Goal: Task Accomplishment & Management: Manage account settings

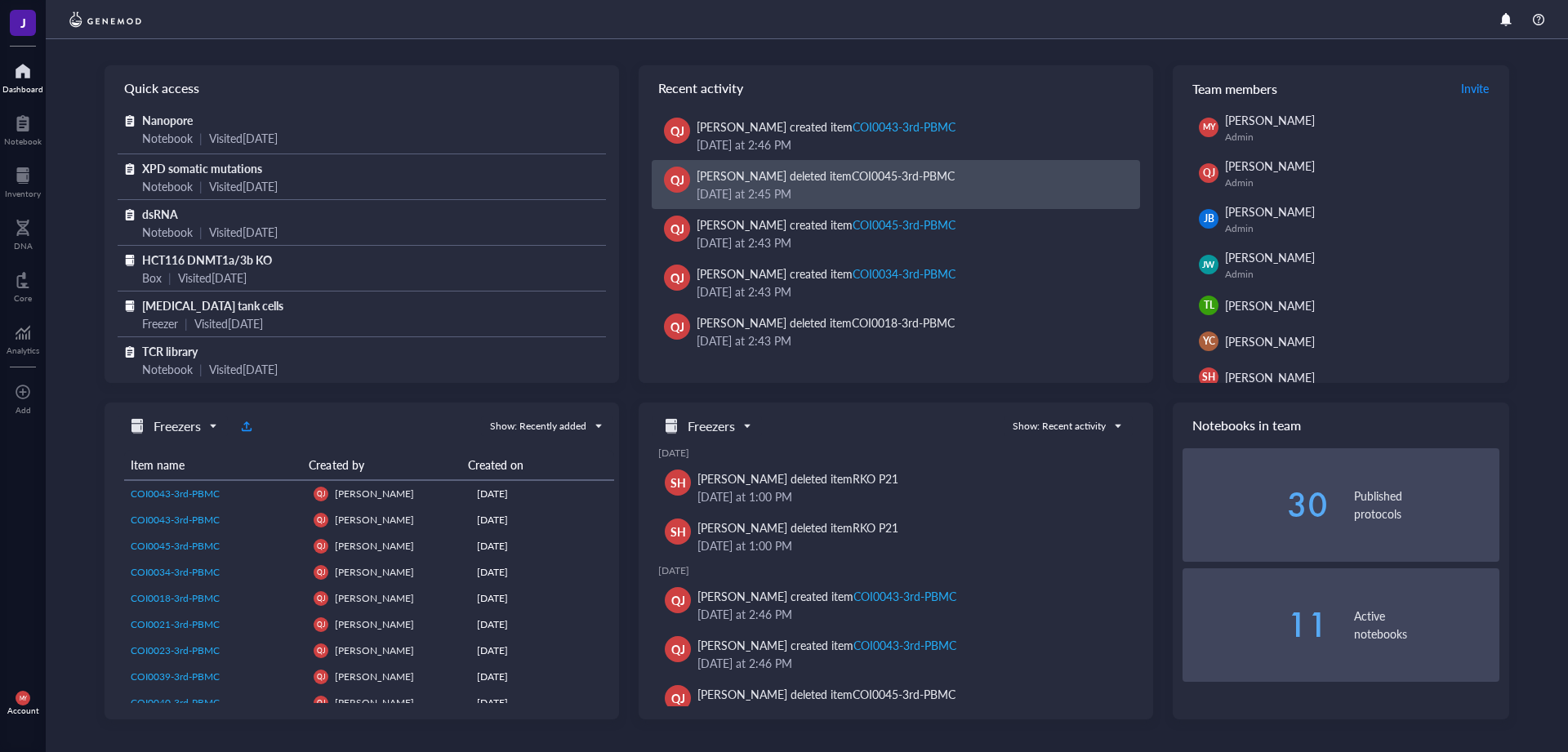
scroll to position [178, 0]
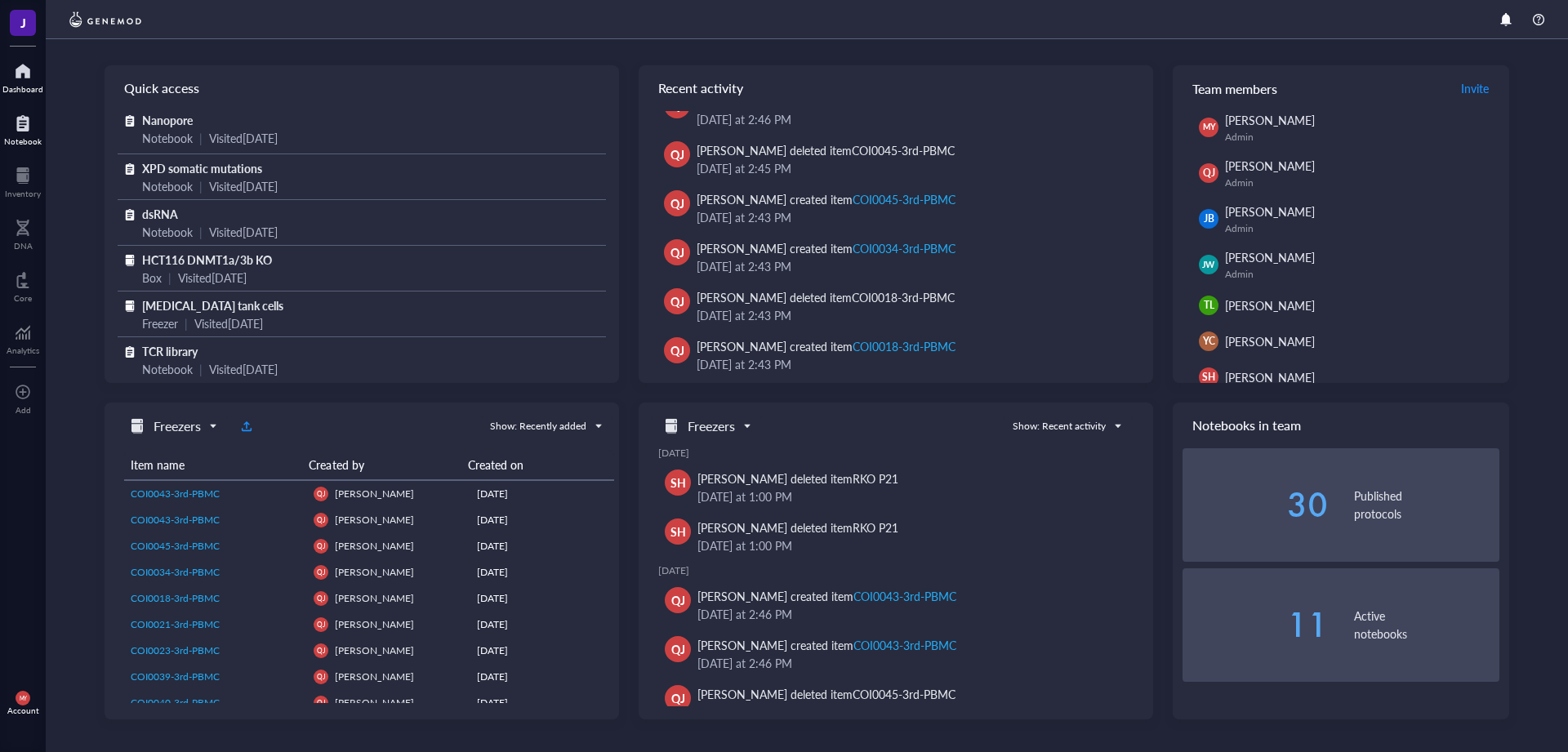
click at [26, 124] on div at bounding box center [23, 123] width 37 height 26
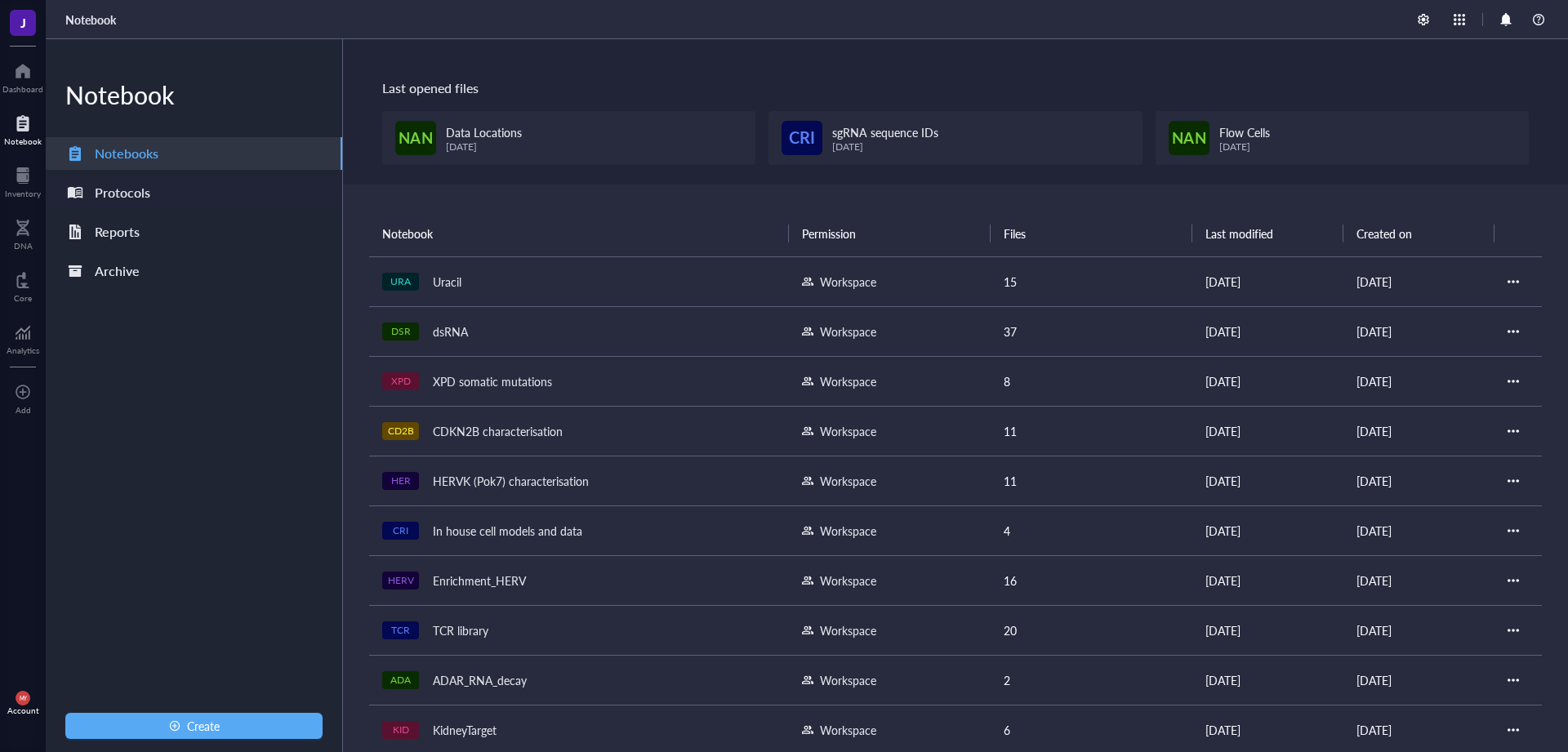
click at [112, 196] on div "Protocols" at bounding box center [122, 192] width 55 height 23
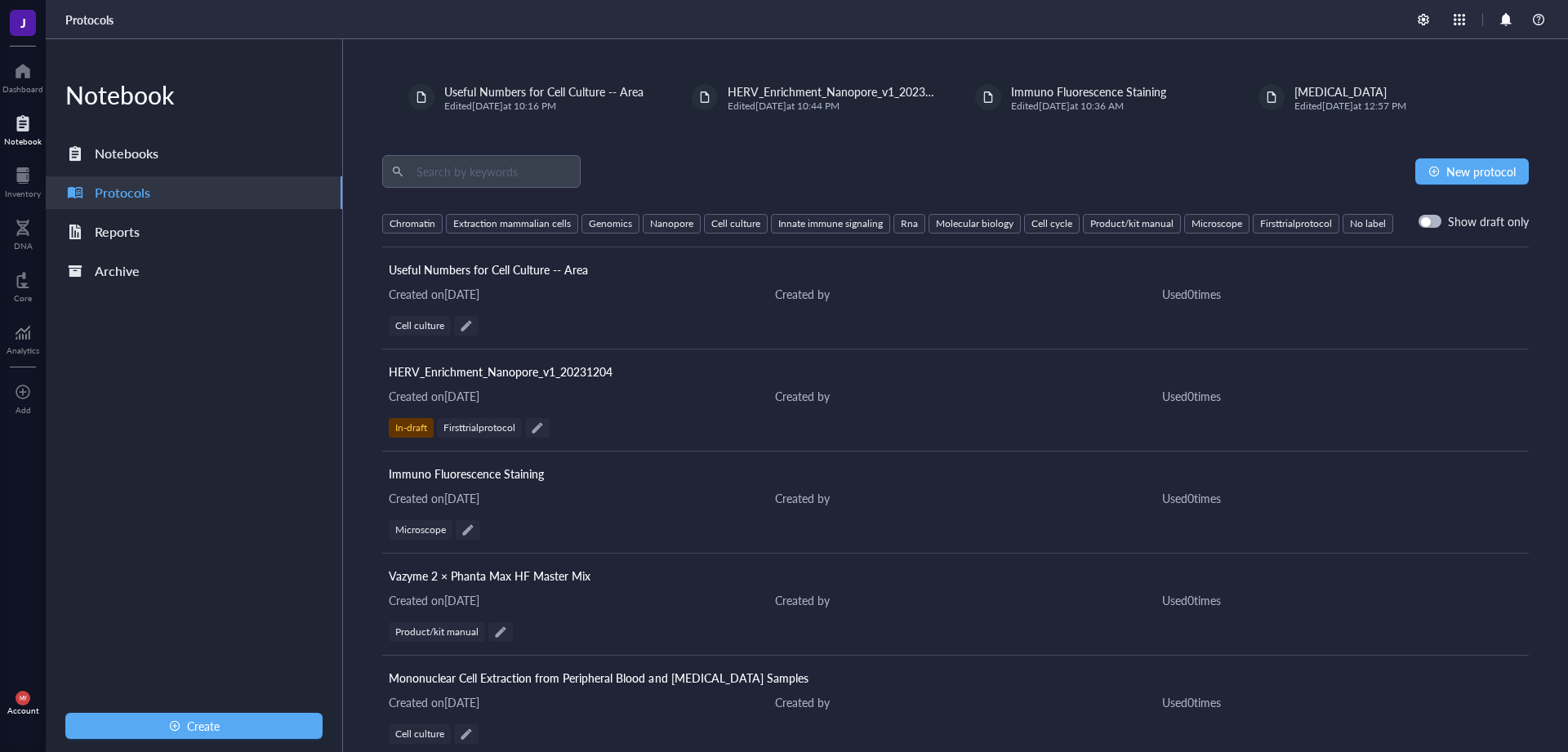
click at [20, 113] on div at bounding box center [23, 123] width 37 height 26
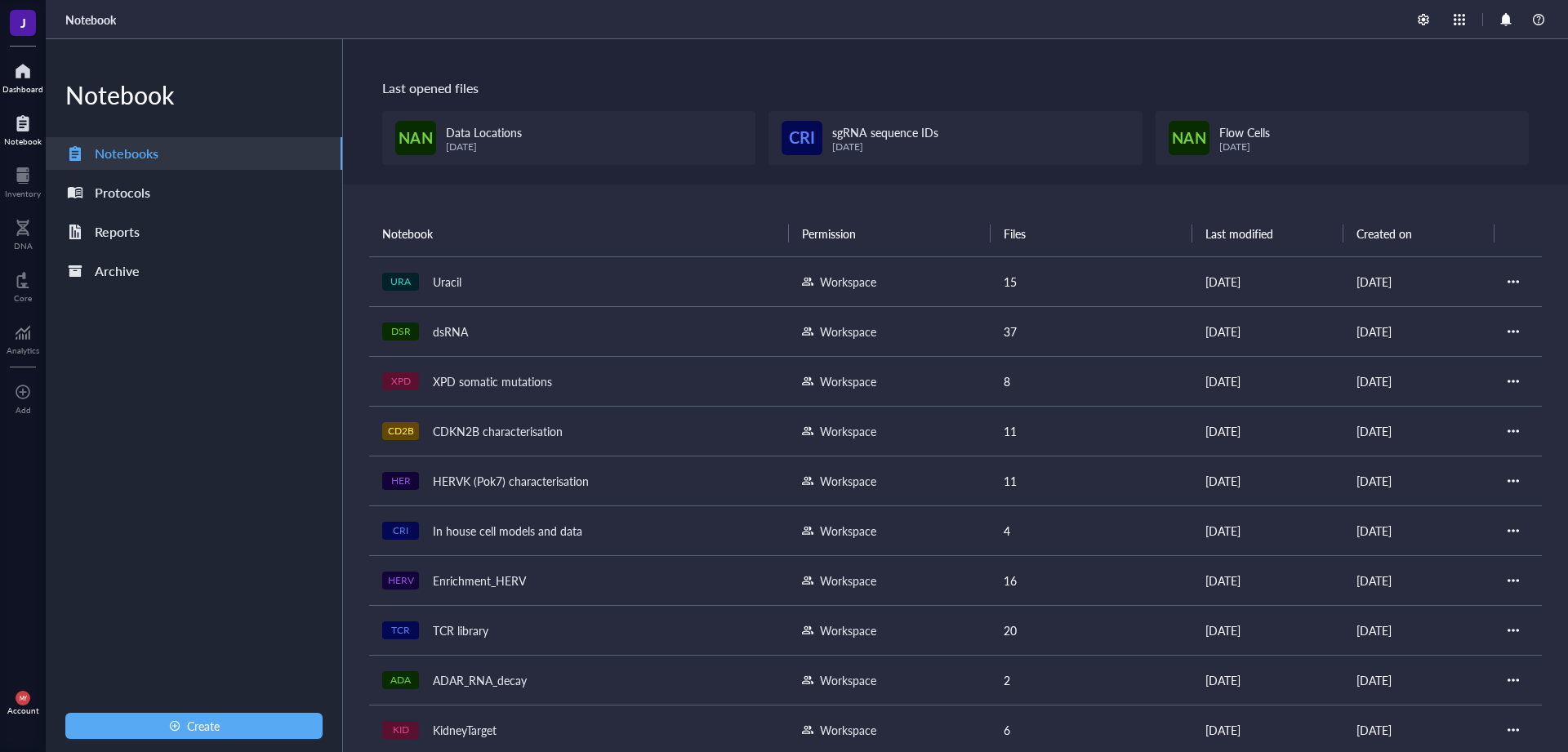
click at [17, 80] on div at bounding box center [22, 71] width 40 height 26
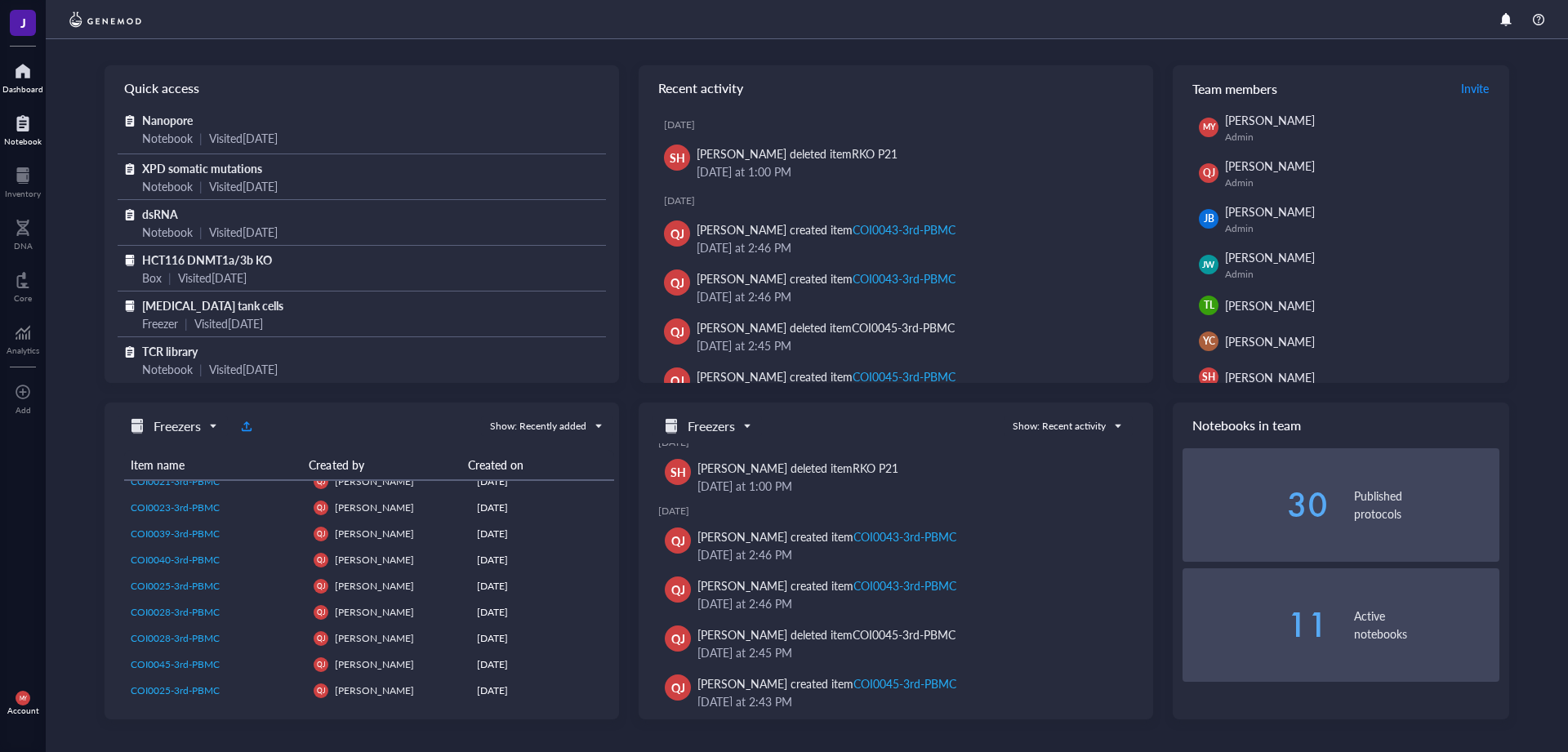
click at [43, 126] on div "Notebook" at bounding box center [23, 128] width 45 height 45
click at [28, 130] on div at bounding box center [23, 123] width 37 height 26
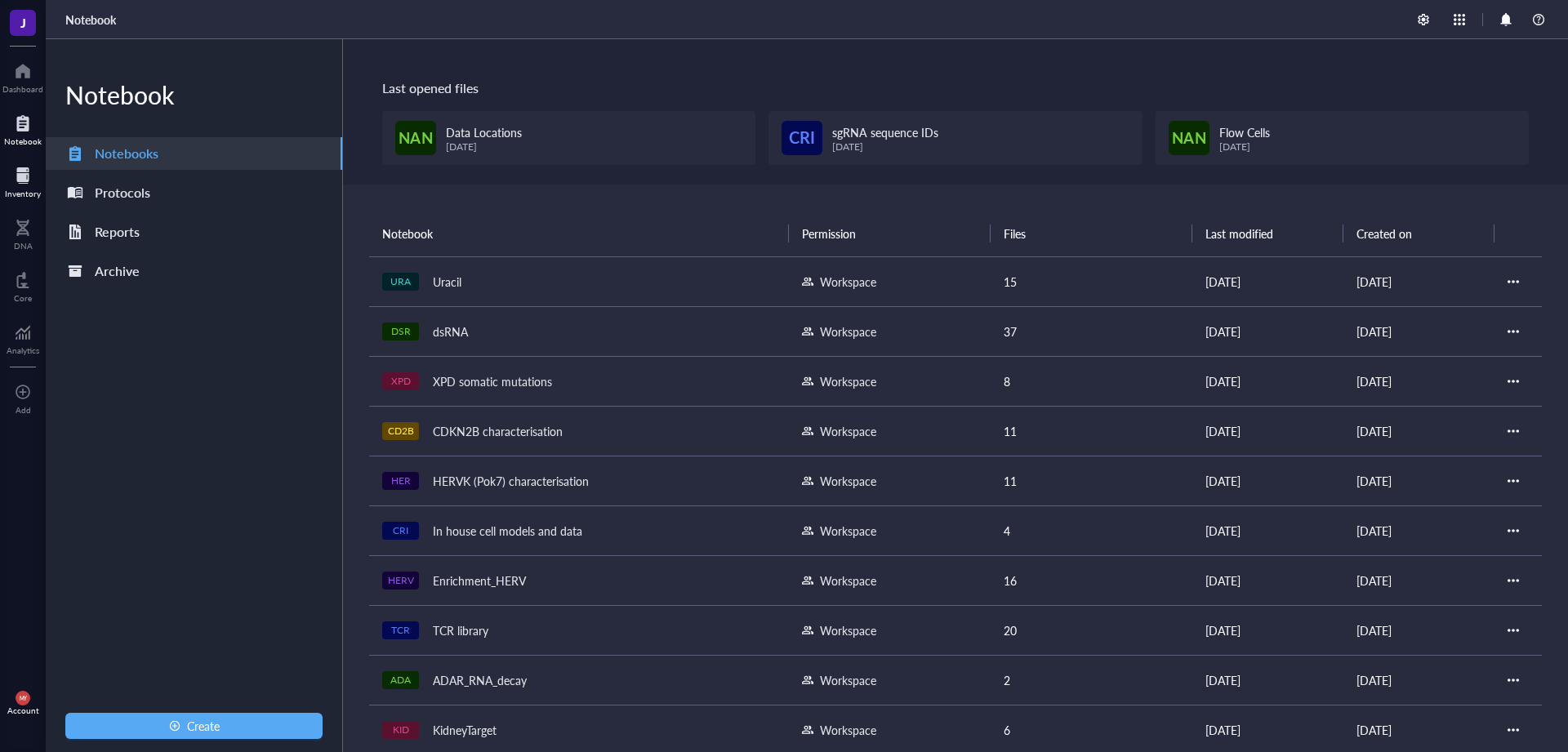
click at [27, 190] on div "Inventory" at bounding box center [23, 193] width 36 height 10
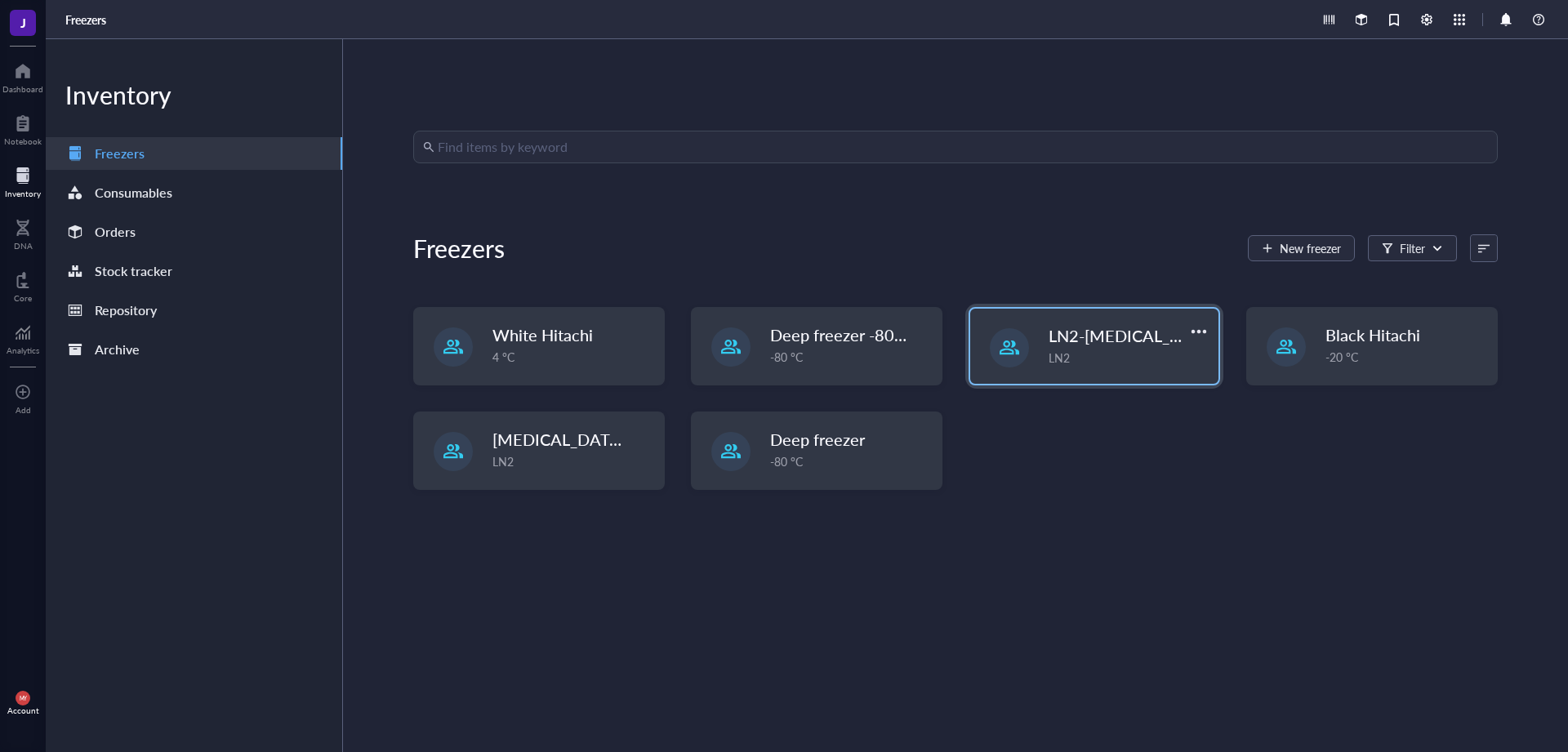
click at [1019, 338] on div at bounding box center [1009, 348] width 39 height 39
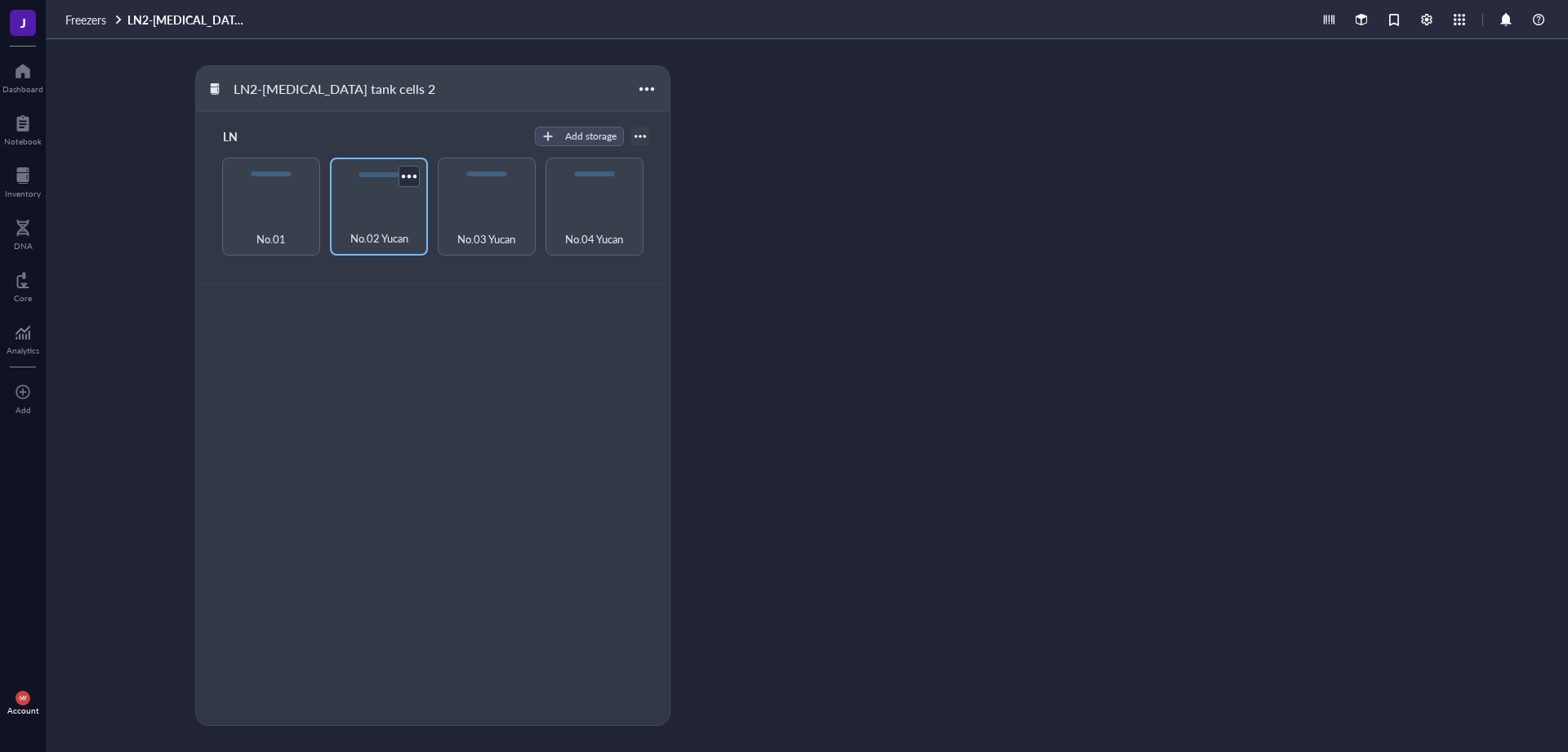
click at [394, 240] on span "No.02 Yucan" at bounding box center [379, 239] width 58 height 18
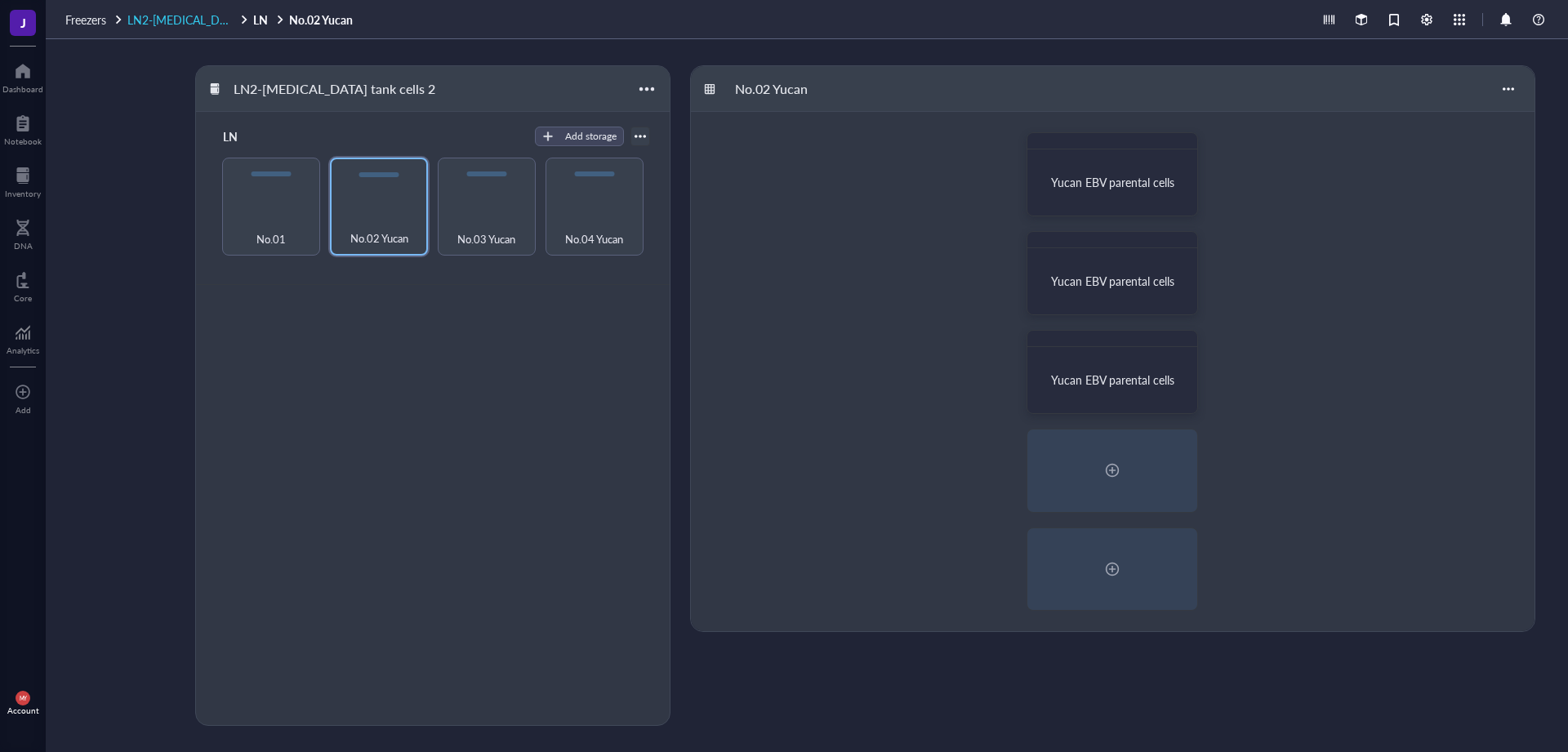
click at [202, 22] on span "LN2-[MEDICAL_DATA] tank cells 2" at bounding box center [214, 20] width 175 height 17
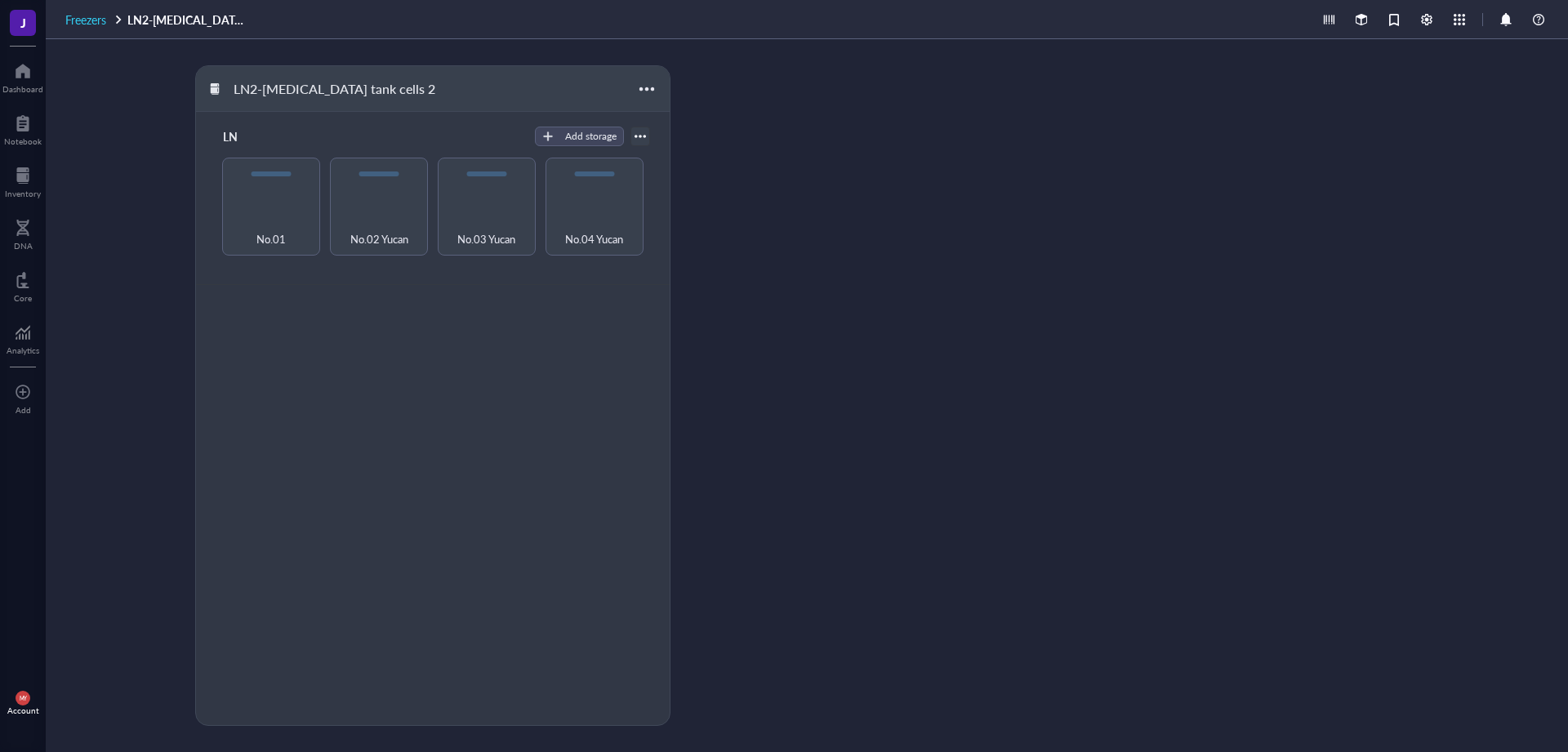
click at [83, 21] on span "Freezers" at bounding box center [85, 20] width 40 height 17
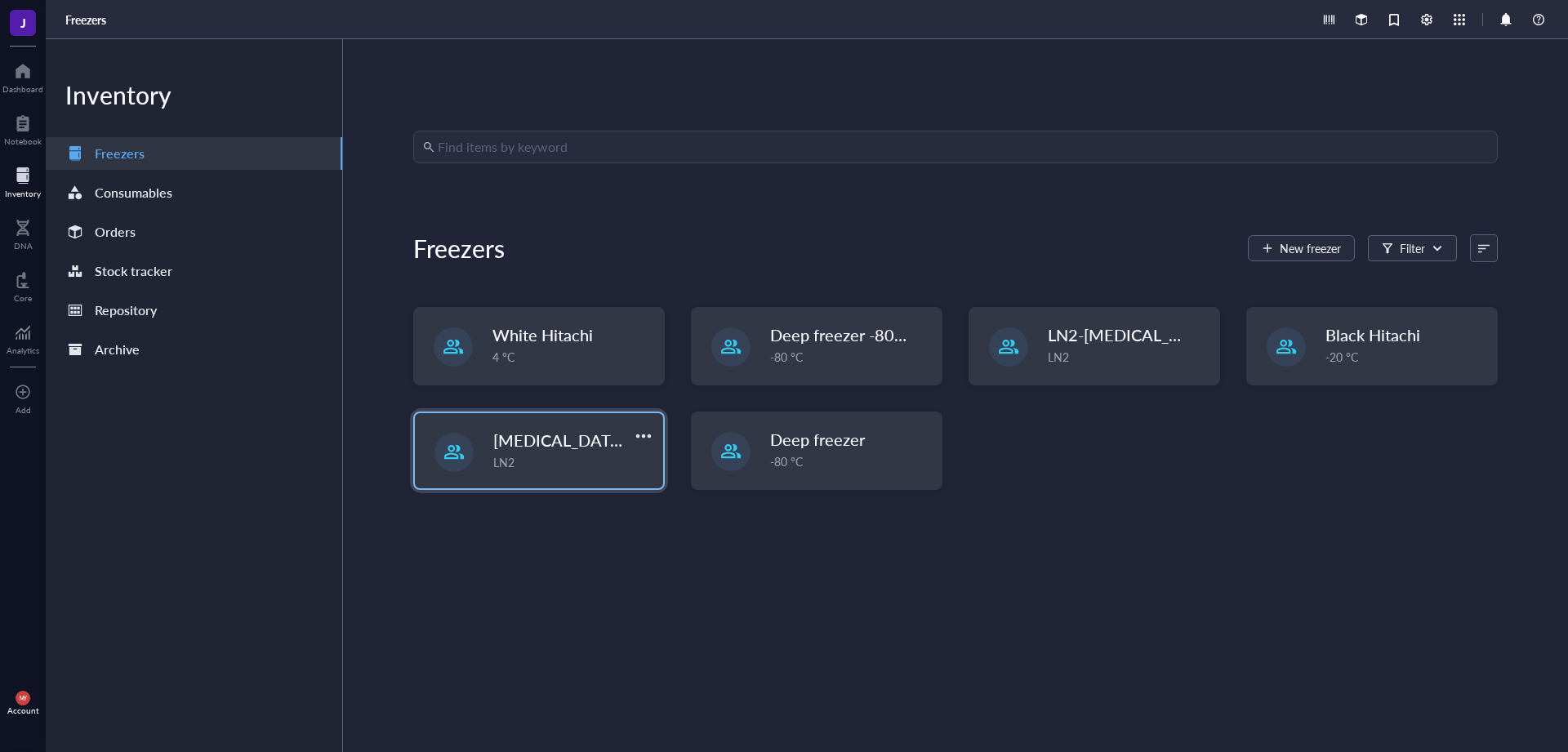
click at [609, 447] on span "[MEDICAL_DATA] tank cells" at bounding box center [596, 440] width 205 height 23
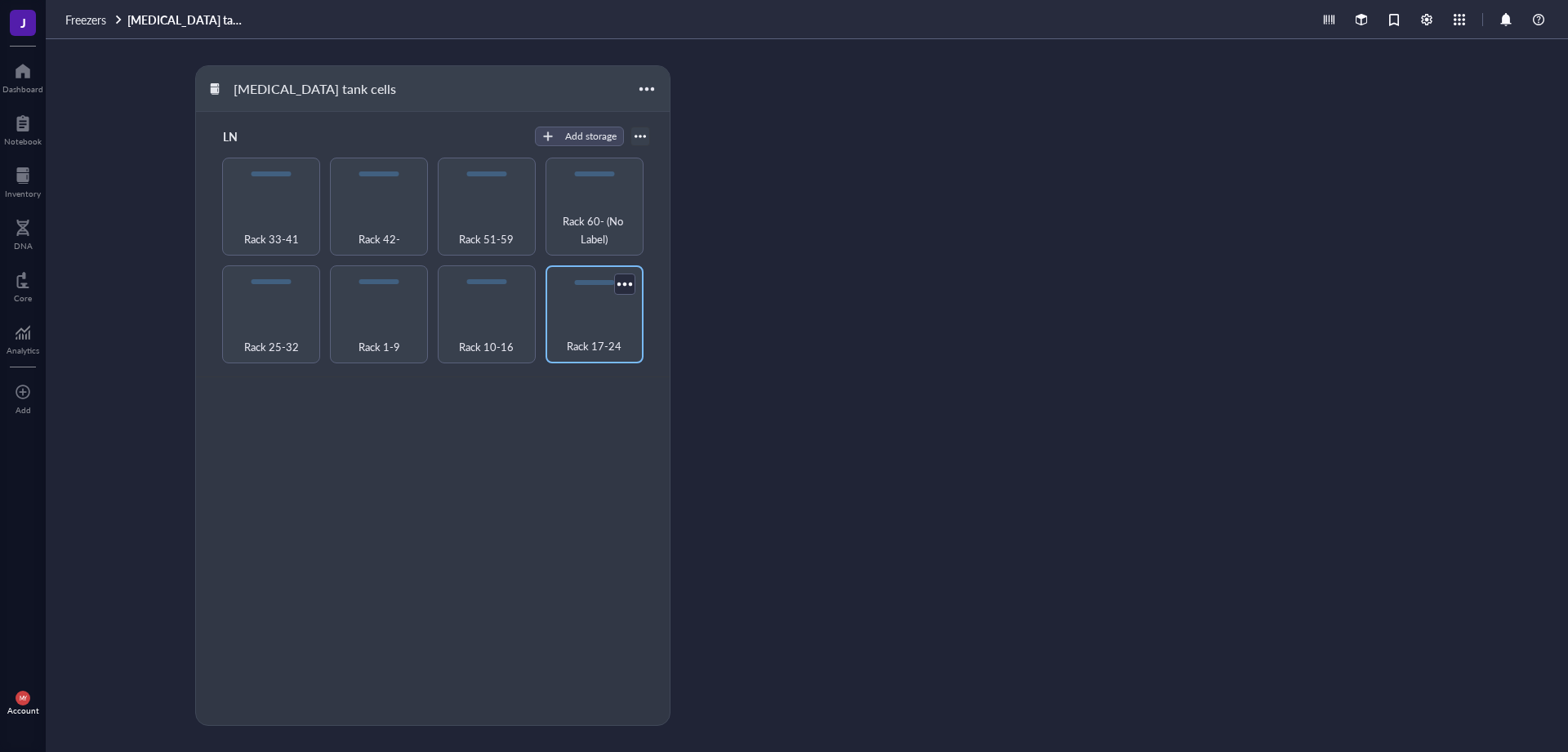
click at [578, 335] on div "Rack 17-24" at bounding box center [594, 338] width 82 height 36
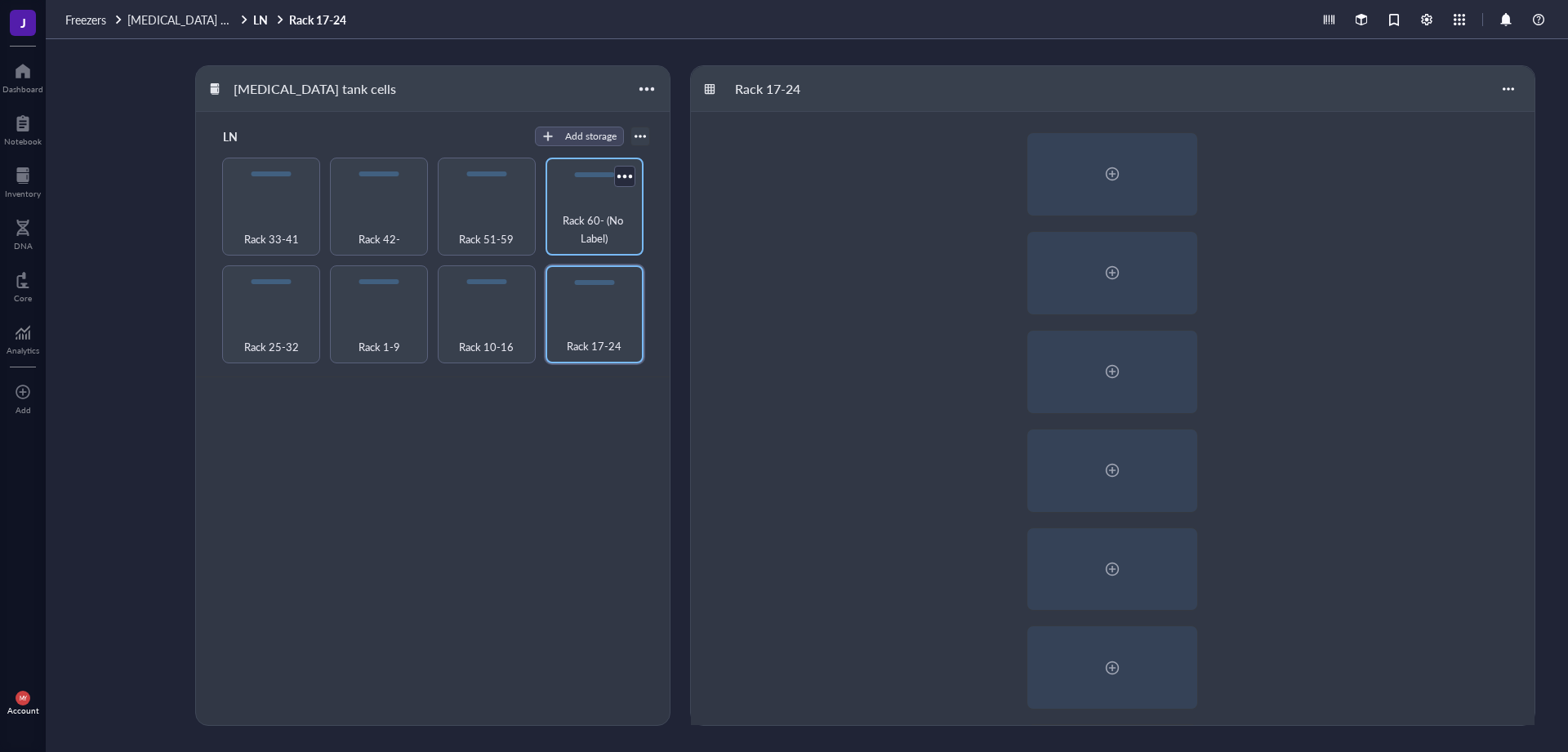
click at [560, 231] on span "Rack 60- (No Label)" at bounding box center [594, 229] width 82 height 36
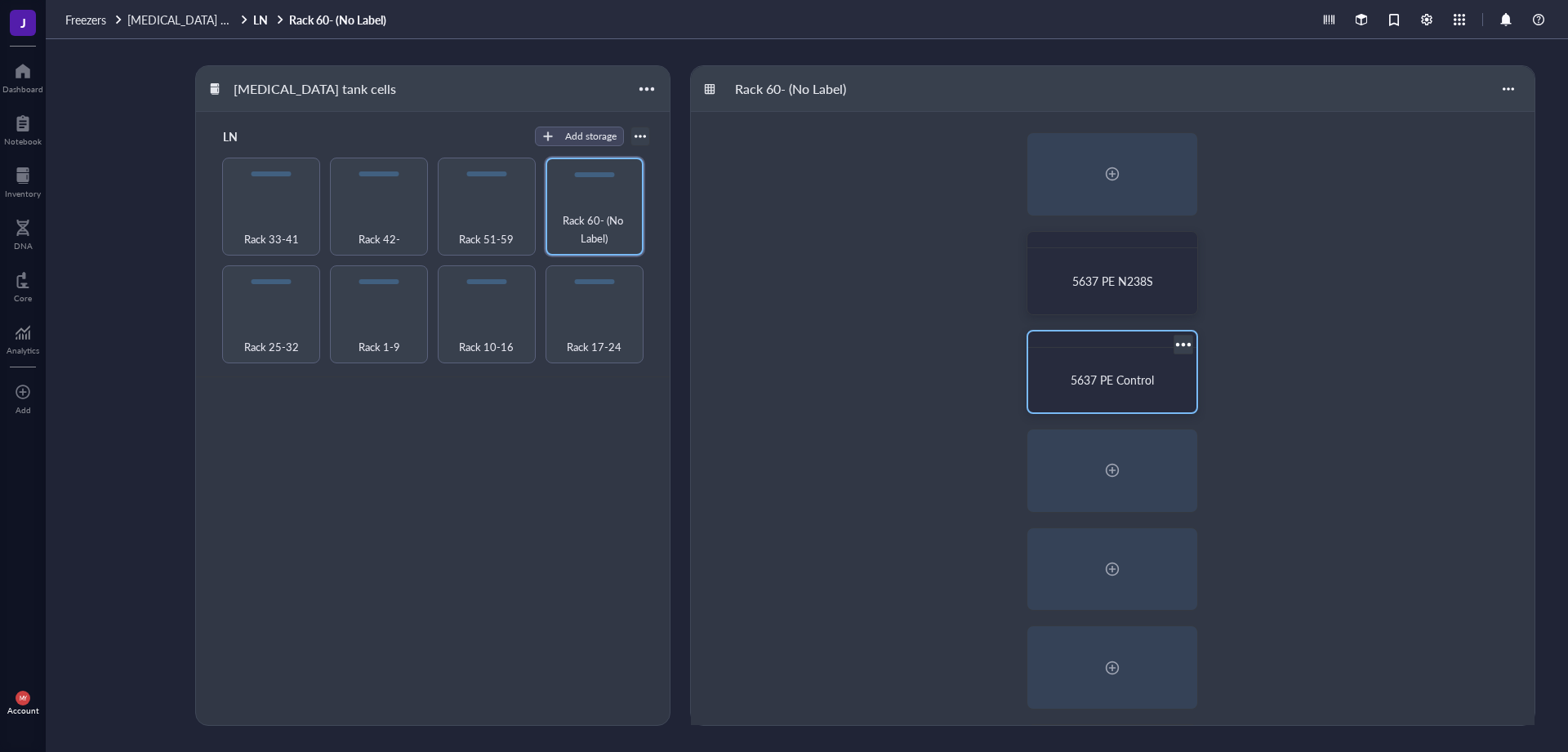
click at [1112, 384] on span "5637 PE Control" at bounding box center [1112, 380] width 83 height 17
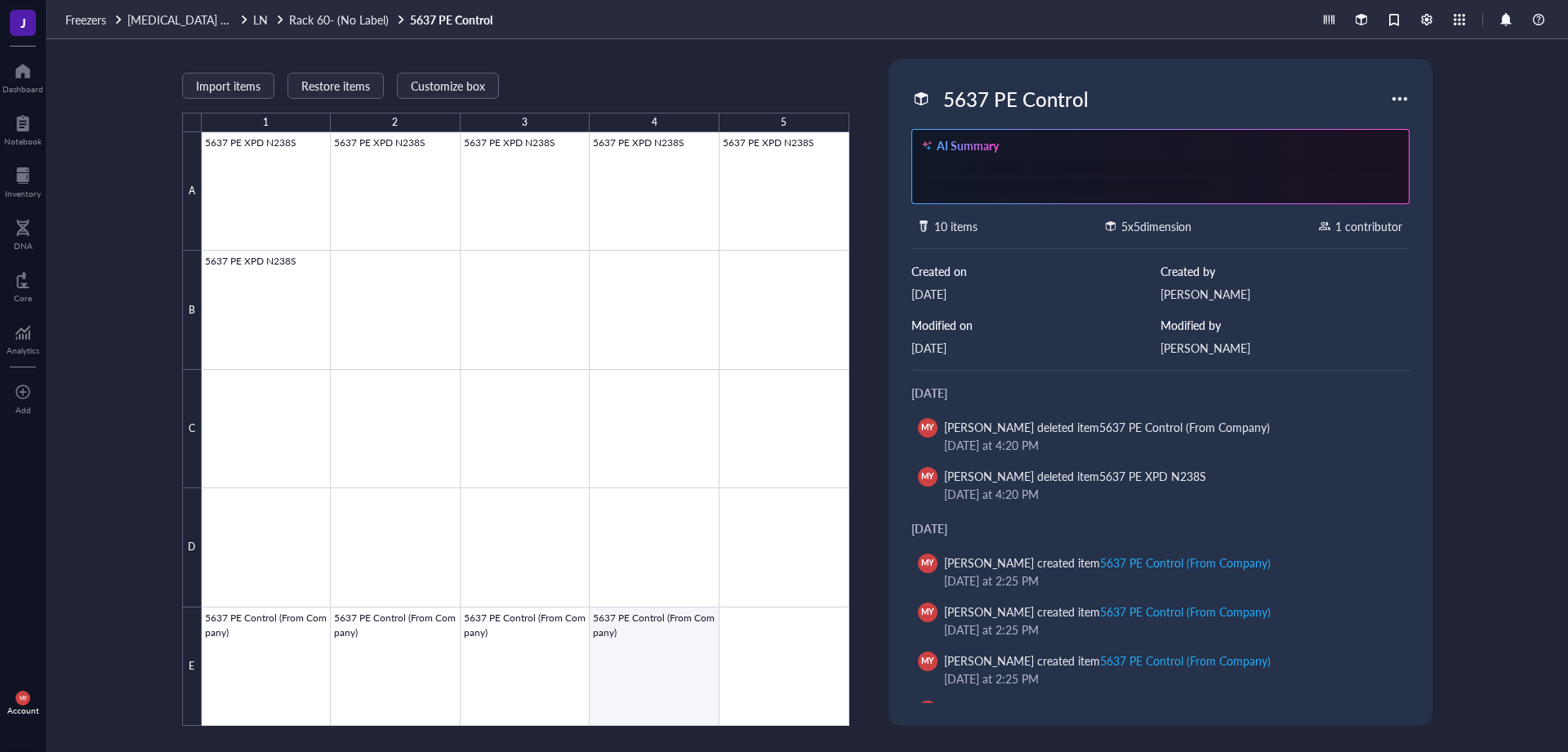
click at [654, 646] on div at bounding box center [525, 429] width 647 height 594
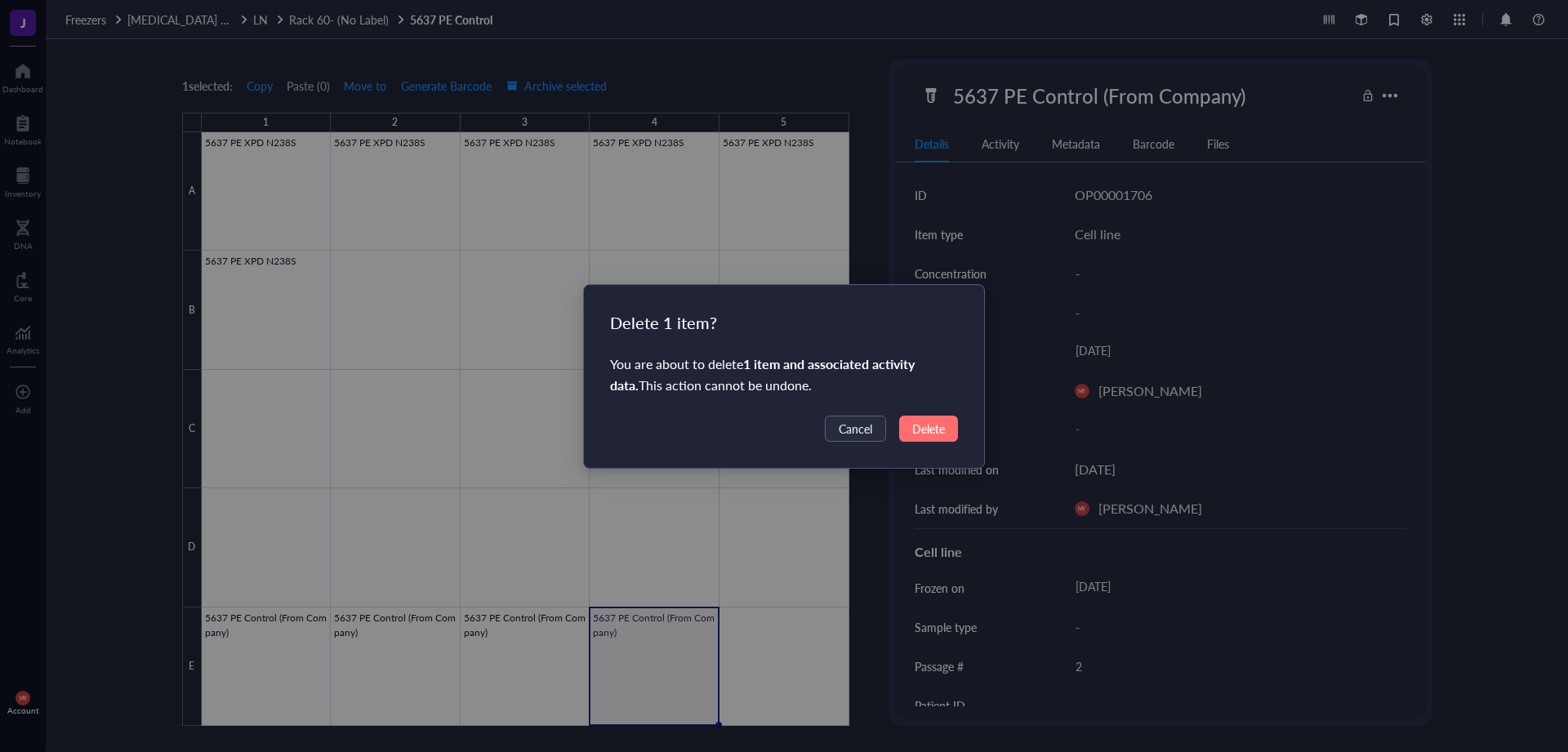
click at [945, 424] on button "Delete" at bounding box center [929, 428] width 59 height 26
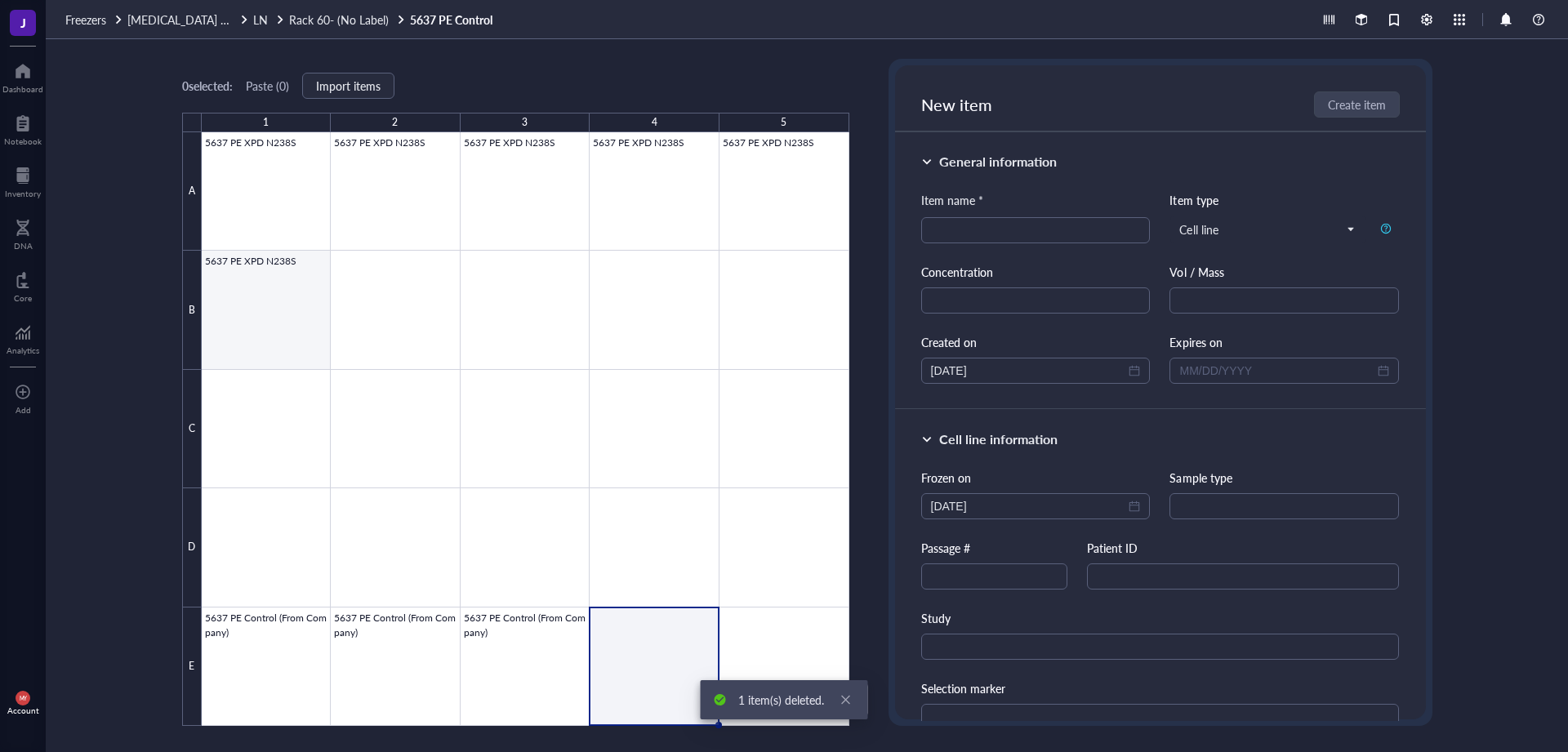
click at [261, 337] on div at bounding box center [525, 429] width 647 height 594
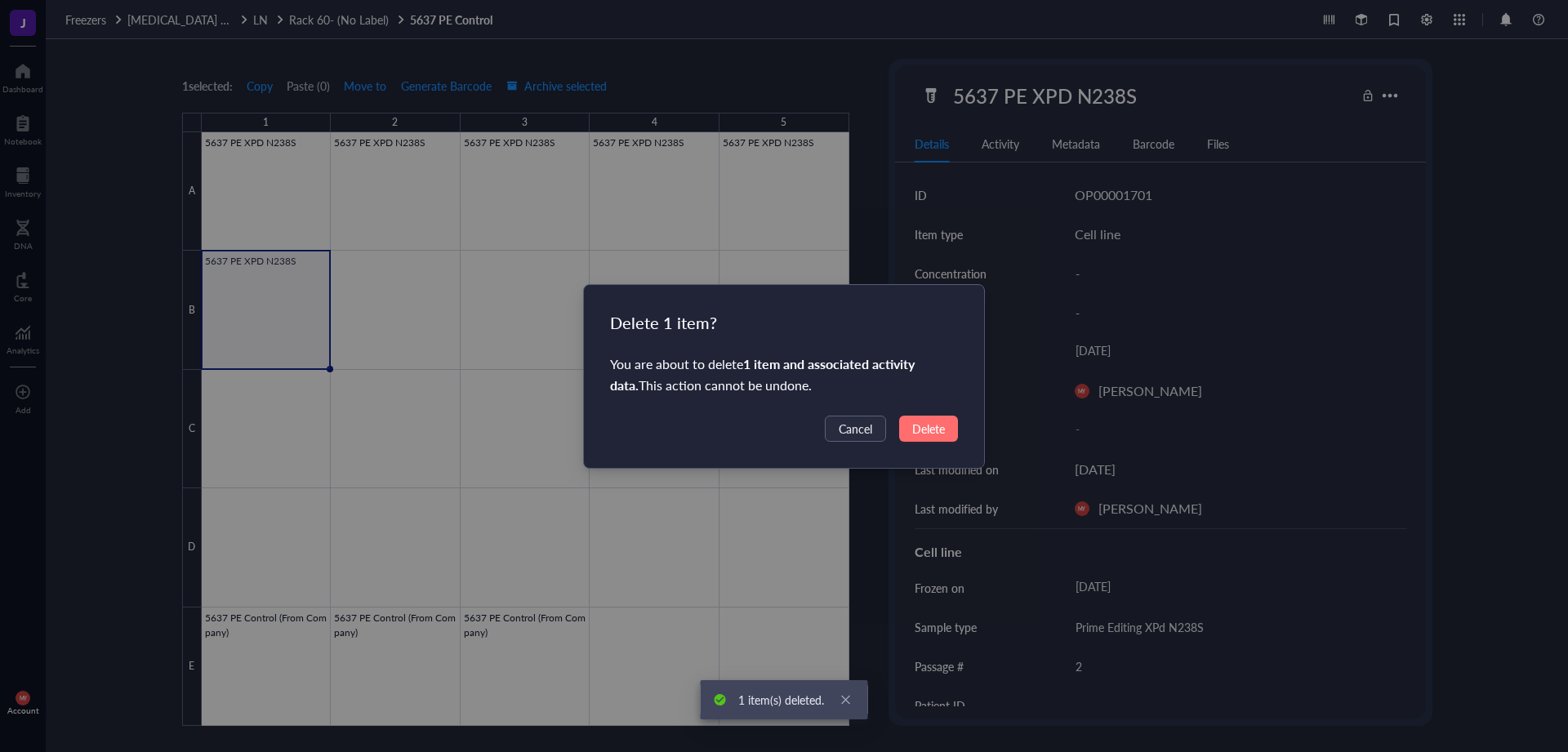
click at [929, 435] on span "Delete" at bounding box center [928, 428] width 33 height 18
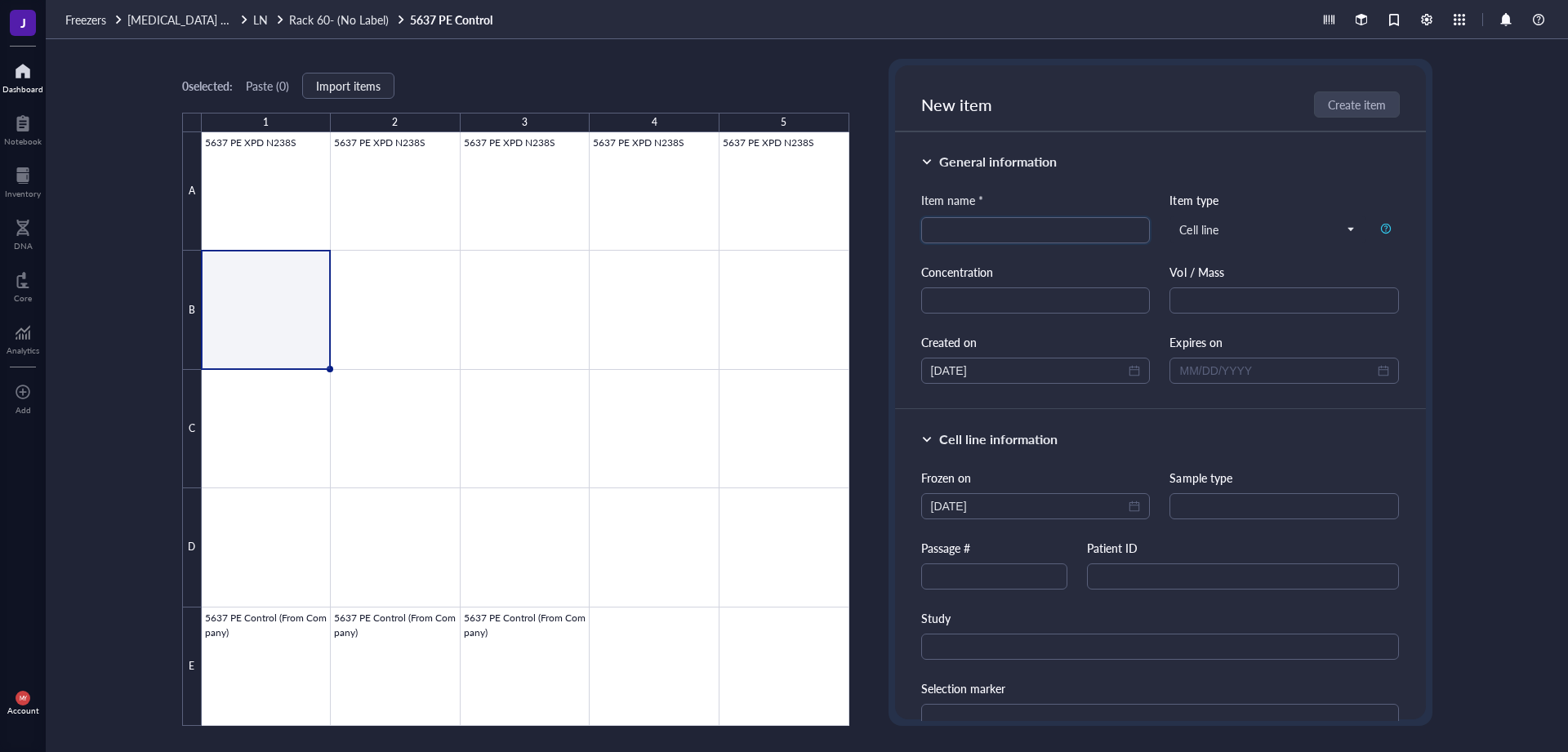
click at [32, 84] on div "Dashboard" at bounding box center [22, 89] width 40 height 10
